Goal: Information Seeking & Learning: Learn about a topic

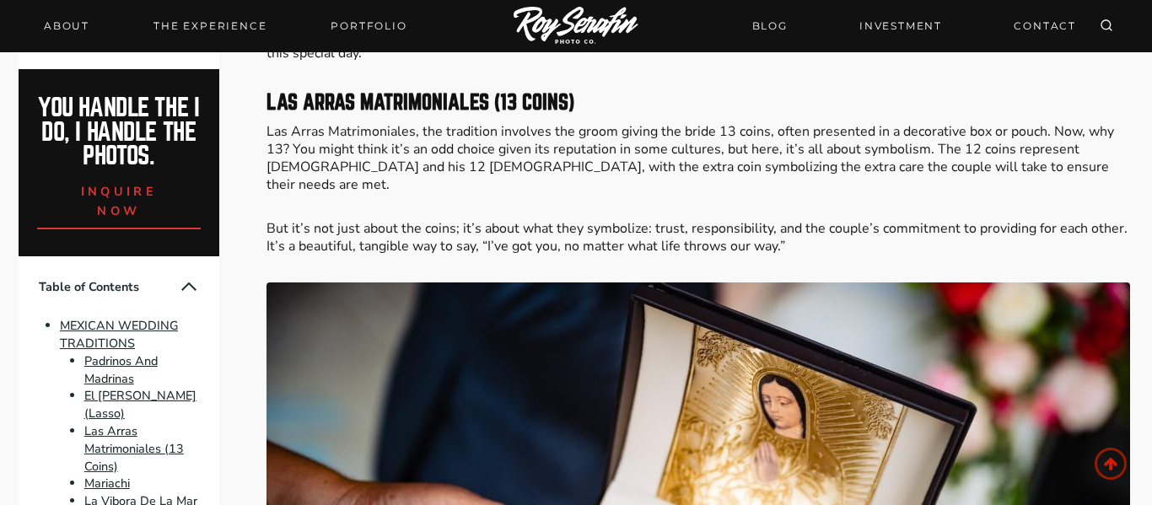
scroll to position [2729, 0]
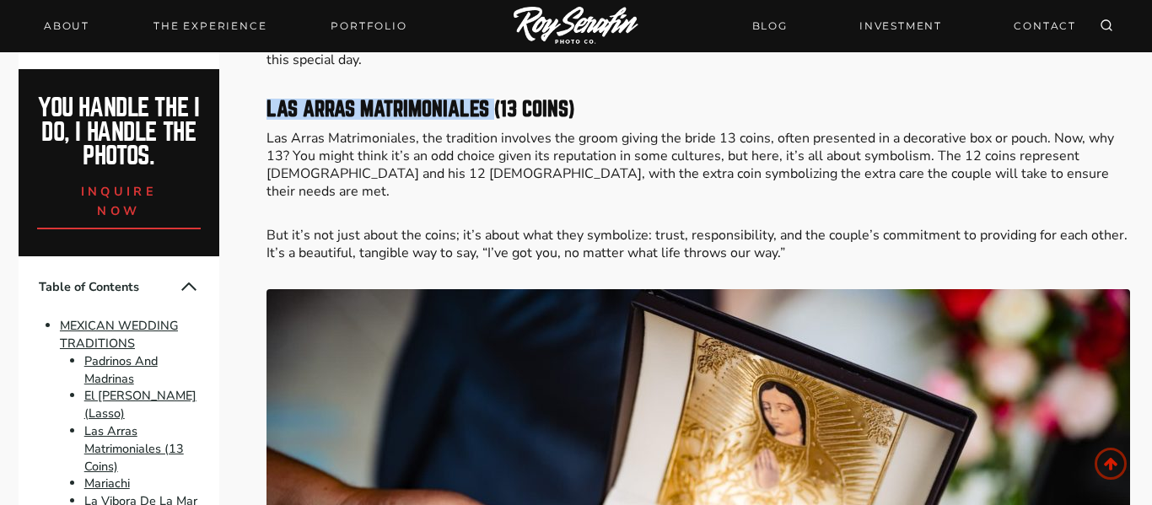
drag, startPoint x: 492, startPoint y: 110, endPoint x: 259, endPoint y: 107, distance: 232.7
copy strong "Las Arras Matrimoniales"
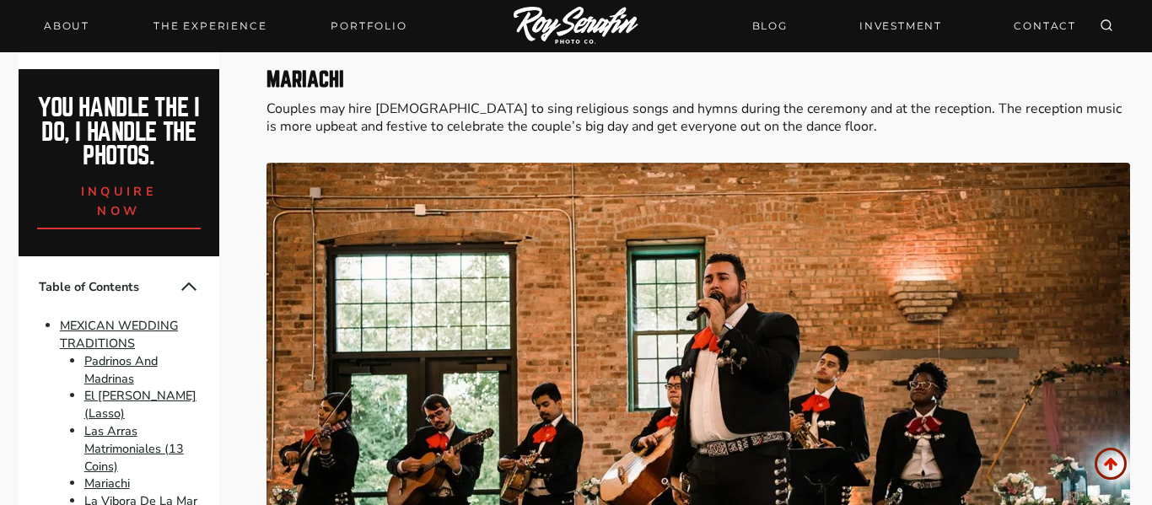
scroll to position [3576, 0]
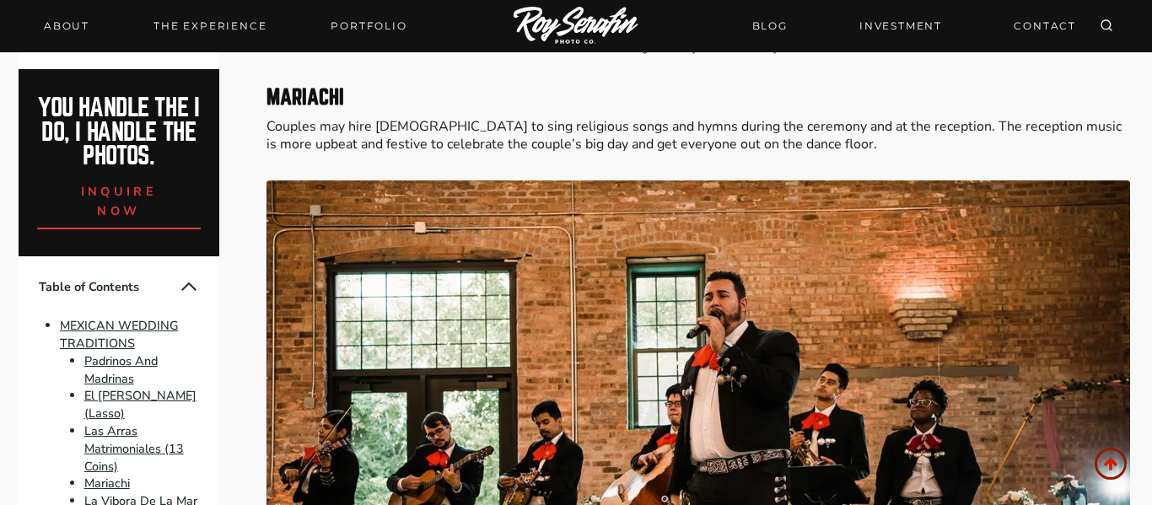
scroll to position [3555, 0]
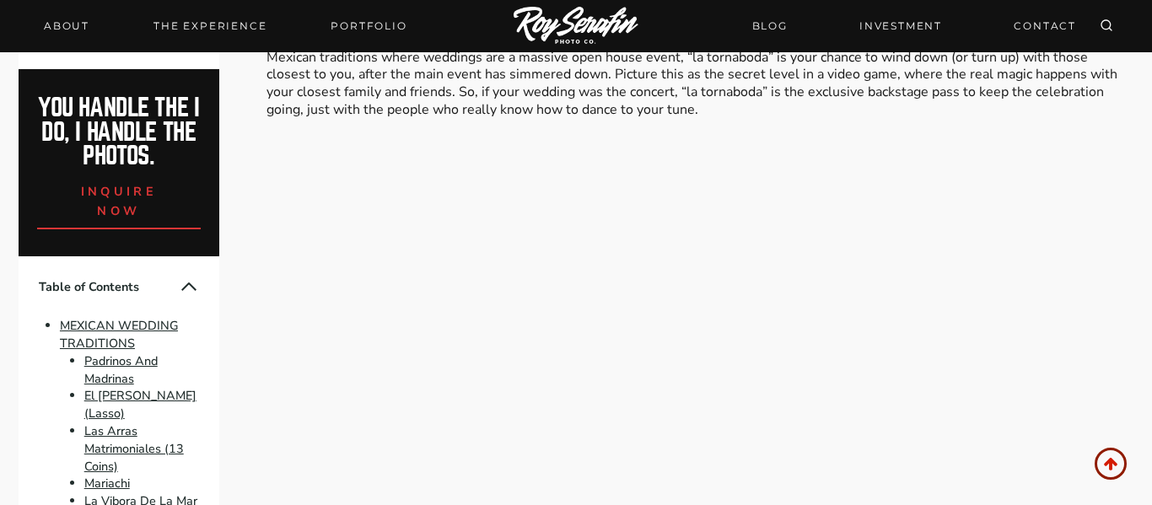
scroll to position [5939, 0]
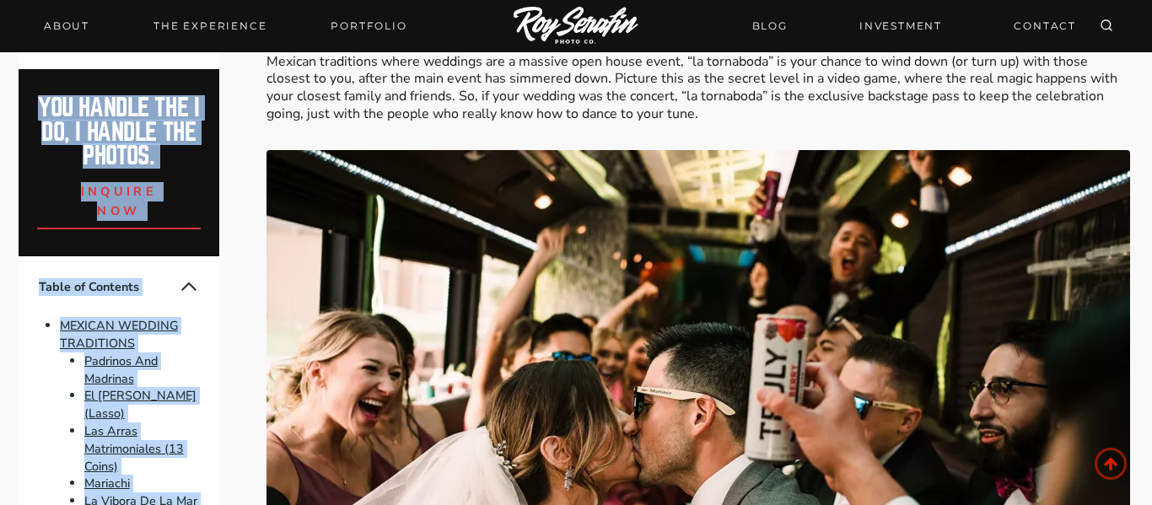
drag, startPoint x: 511, startPoint y: 190, endPoint x: 243, endPoint y: 180, distance: 268.3
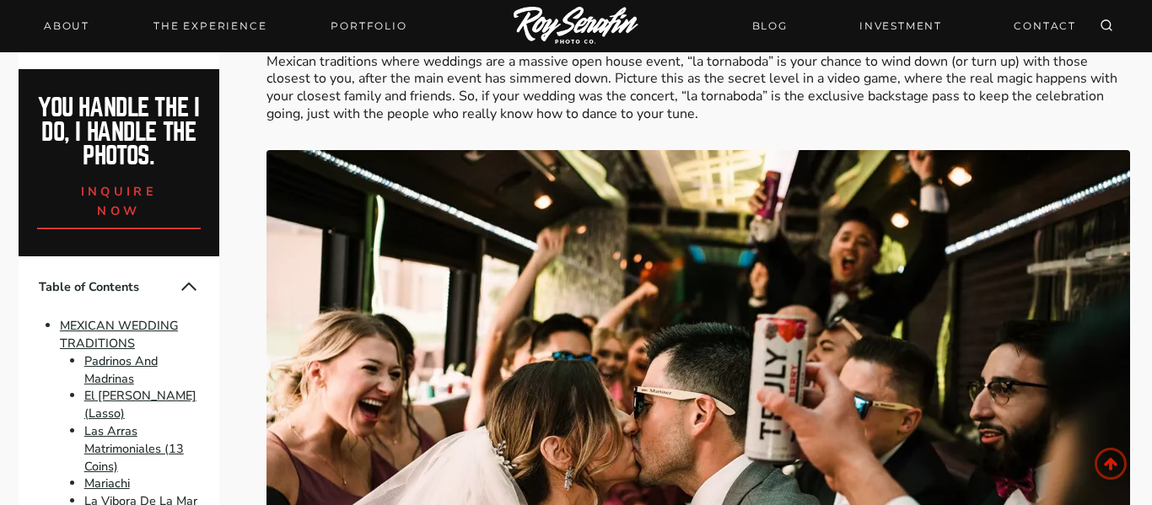
drag, startPoint x: 262, startPoint y: 189, endPoint x: 610, endPoint y: 183, distance: 348.2
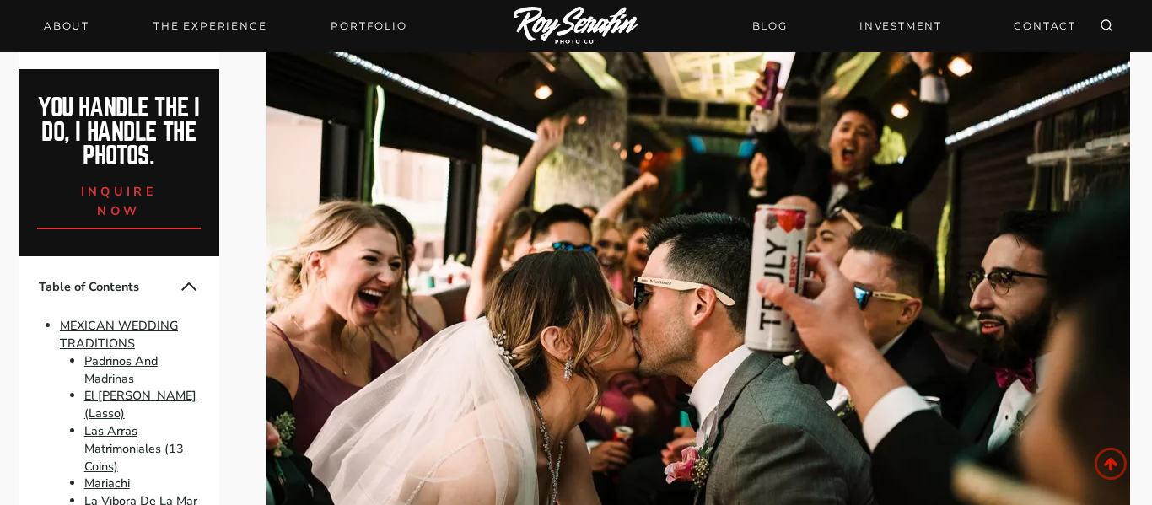
scroll to position [6053, 0]
